Goal: Transaction & Acquisition: Purchase product/service

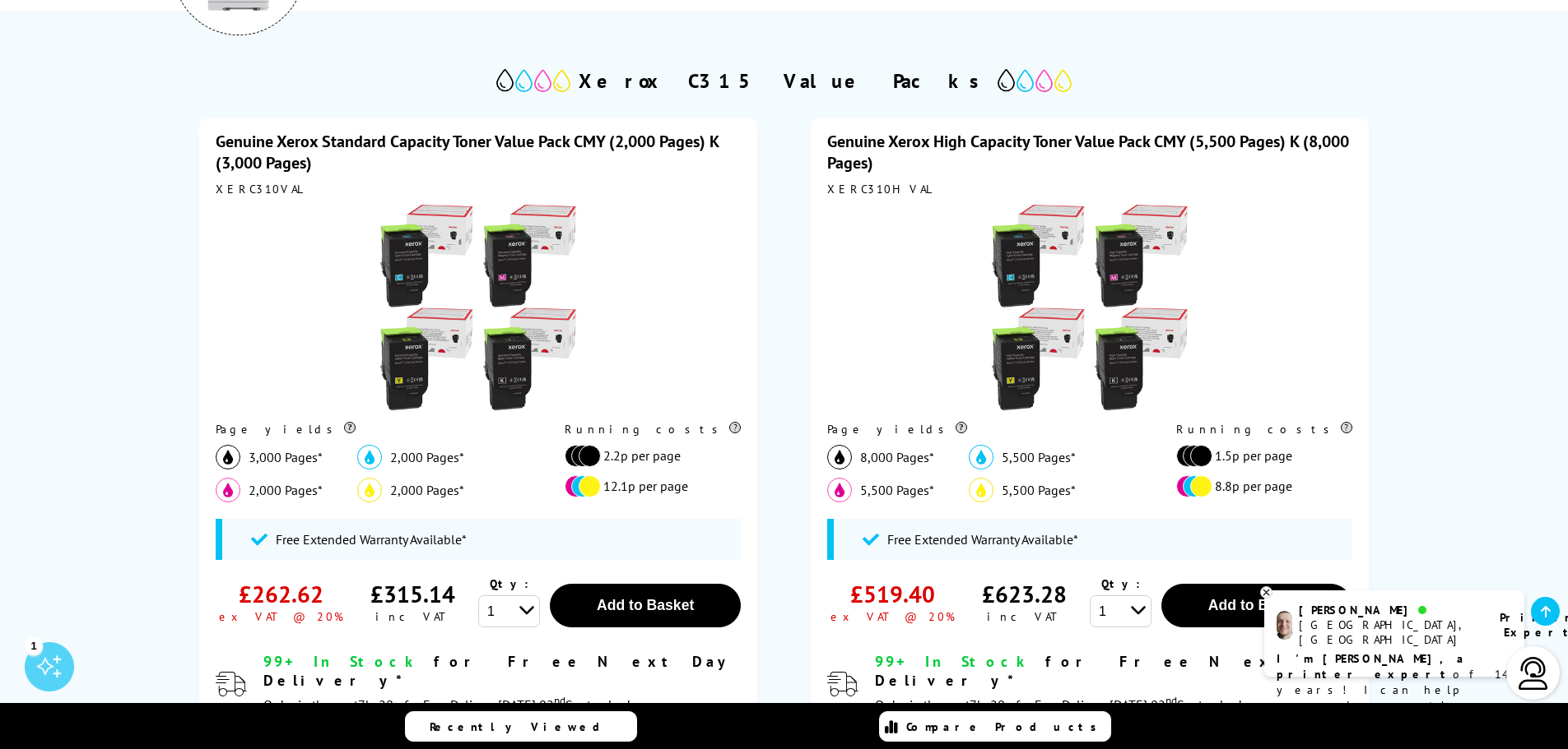
scroll to position [411, 0]
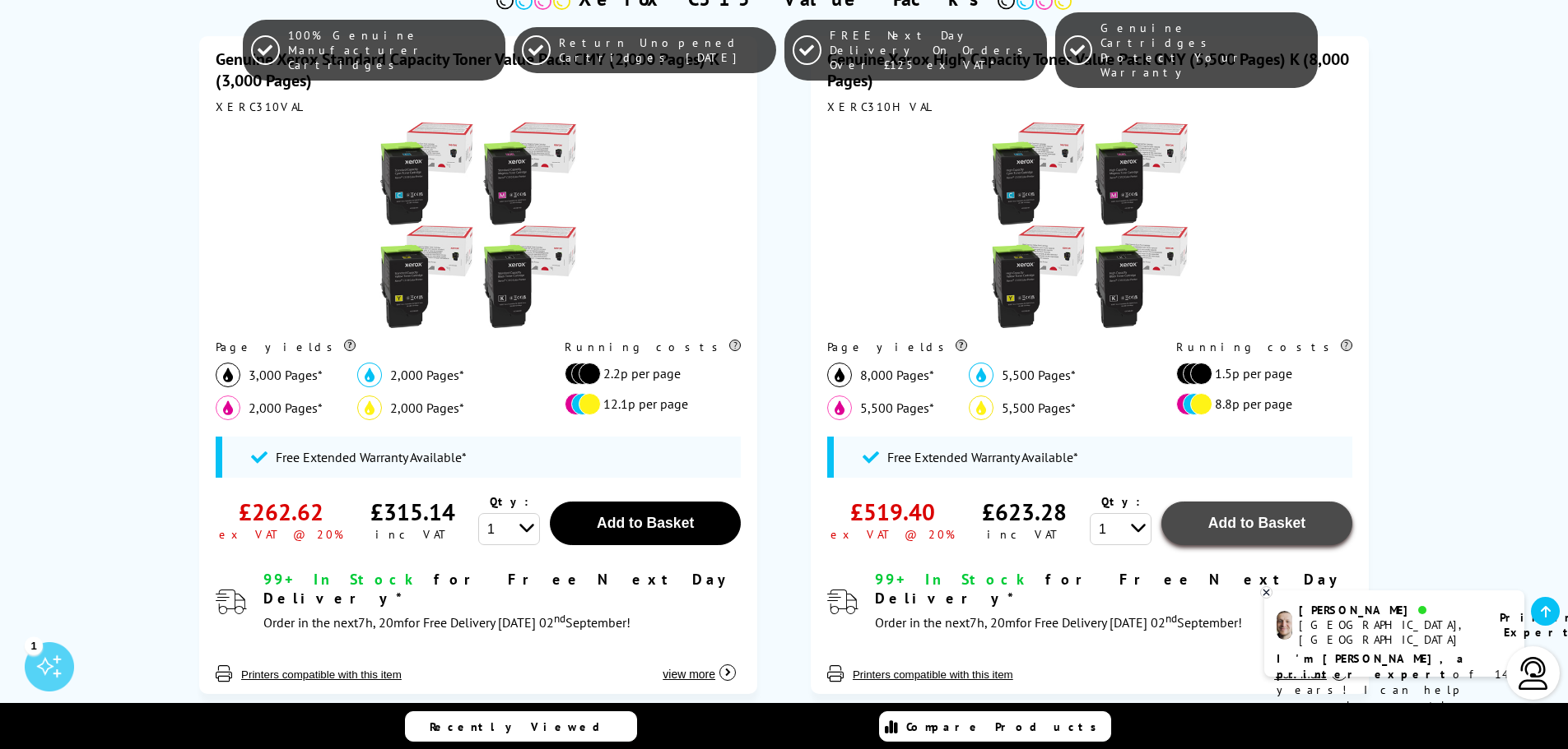
click at [694, 527] on span "Add to Basket" at bounding box center [645, 523] width 97 height 17
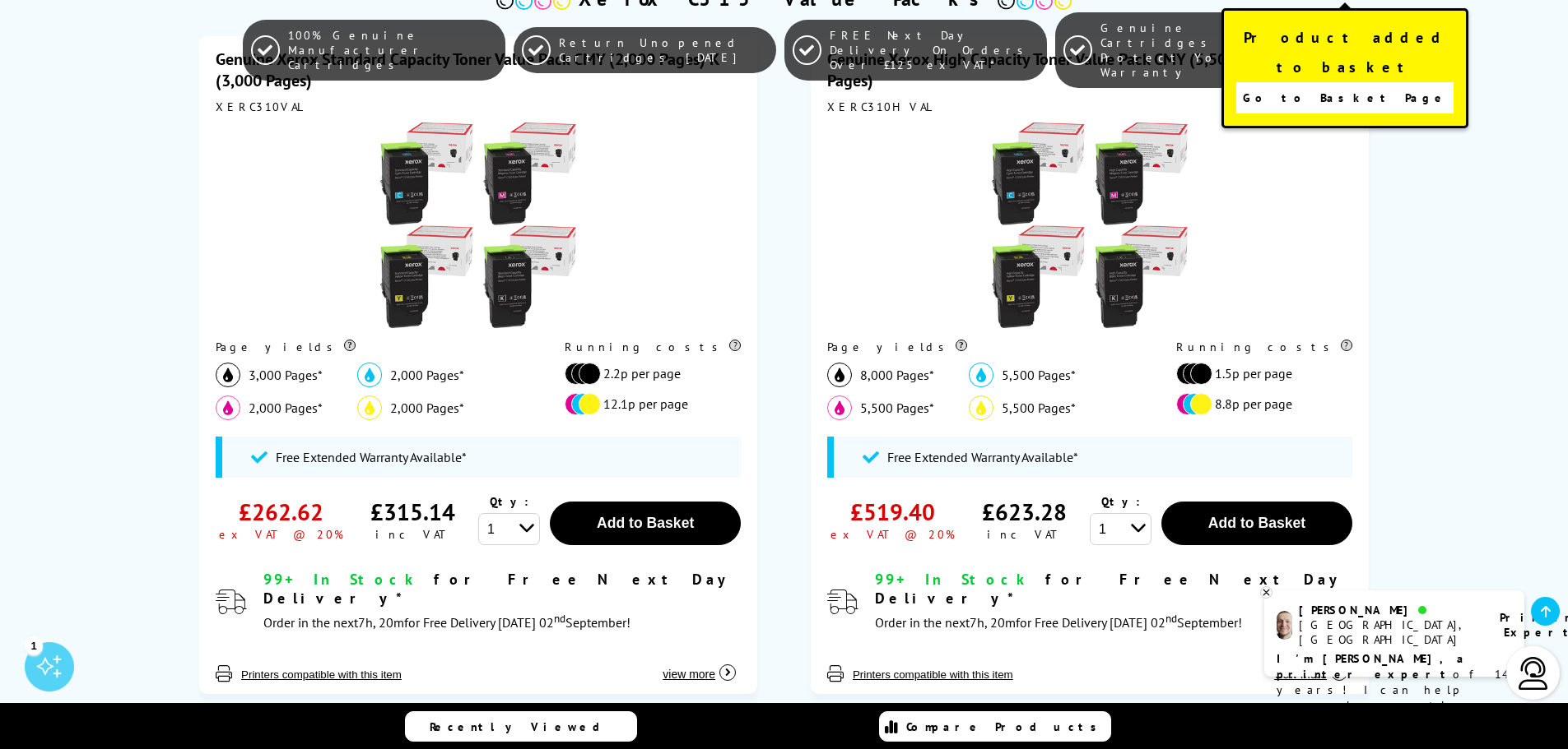
click at [1296, 82] on link "Go to Basket Page" at bounding box center [1345, 97] width 218 height 31
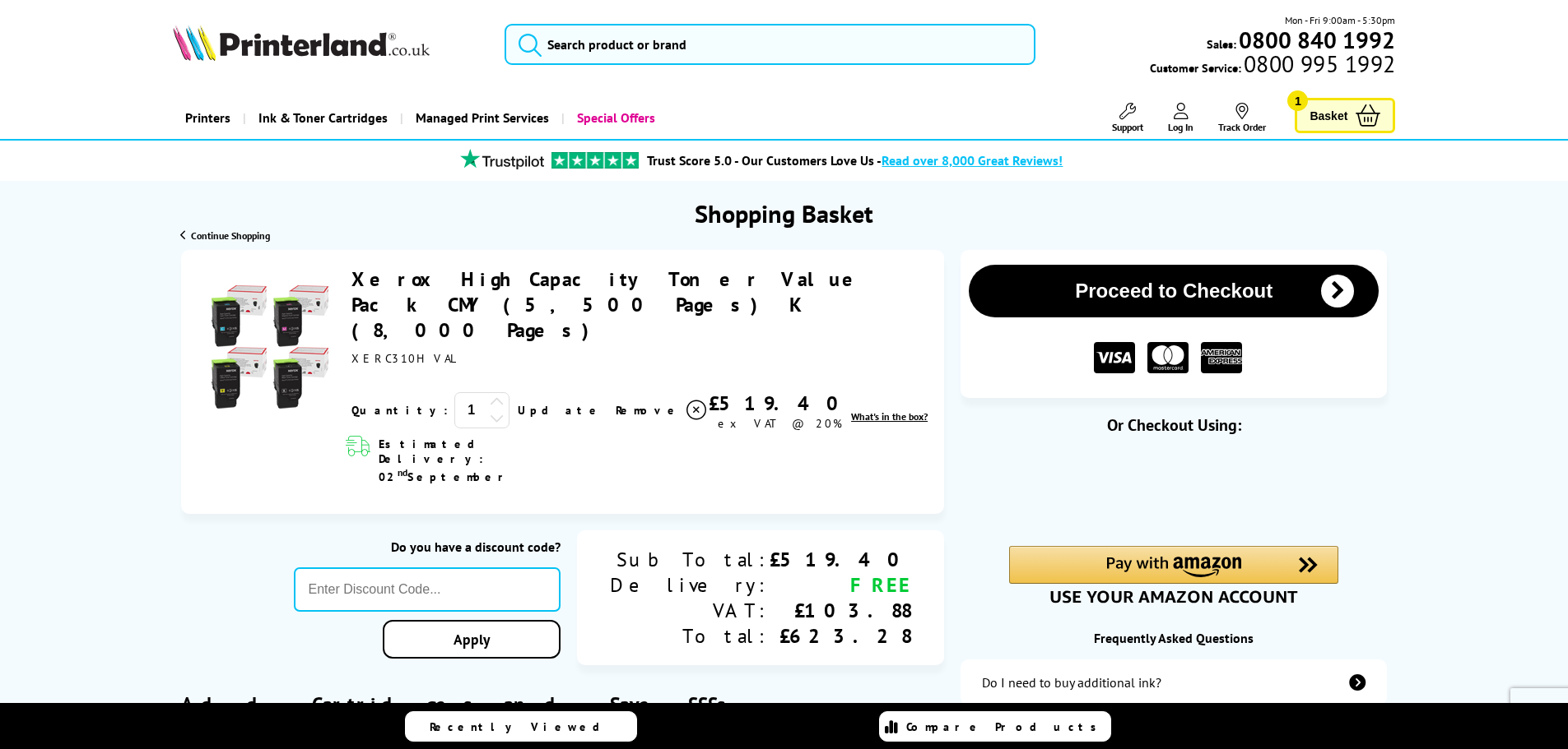
scroll to position [82, 0]
